Goal: Navigation & Orientation: Find specific page/section

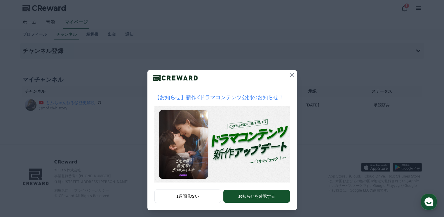
click at [290, 75] on icon at bounding box center [292, 75] width 4 height 4
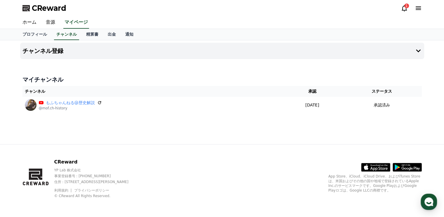
click at [404, 8] on icon at bounding box center [404, 8] width 7 height 7
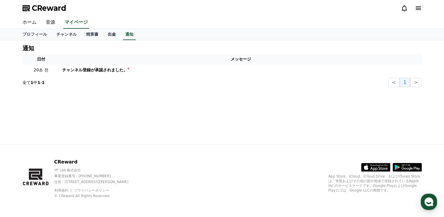
click at [103, 35] on link "出金" at bounding box center [112, 34] width 18 height 11
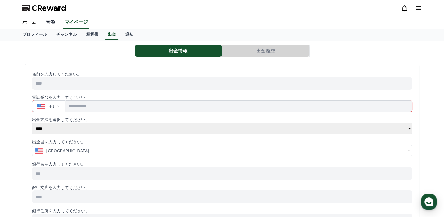
click at [48, 21] on link "音源" at bounding box center [50, 22] width 19 height 12
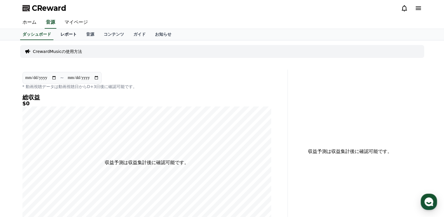
click at [62, 36] on link "レポート" at bounding box center [69, 34] width 26 height 11
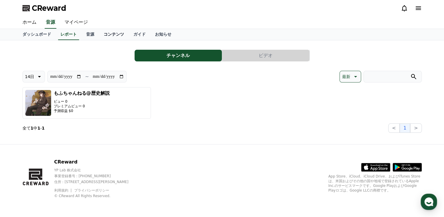
click at [105, 32] on link "コンテンツ" at bounding box center [114, 34] width 30 height 11
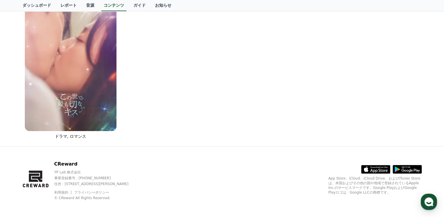
scroll to position [446, 0]
